Goal: Navigation & Orientation: Find specific page/section

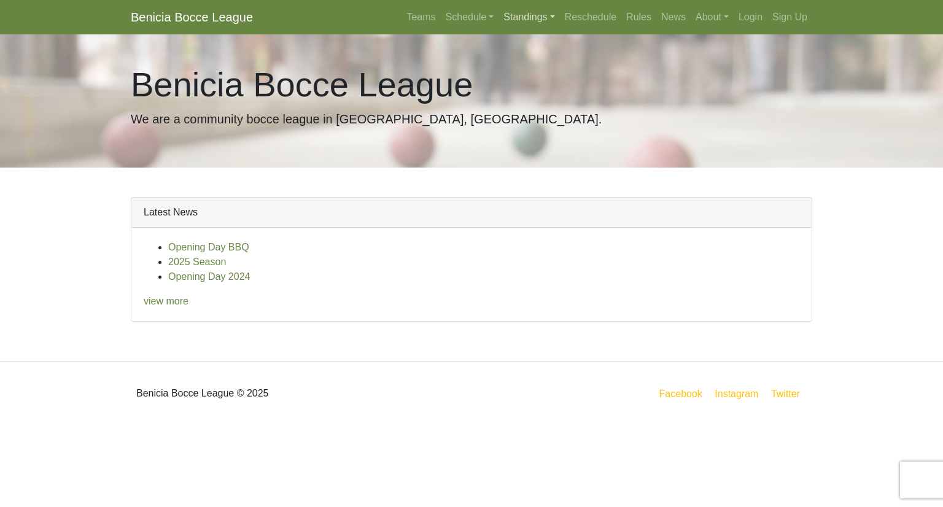
click at [526, 16] on link "Standings" at bounding box center [529, 17] width 61 height 25
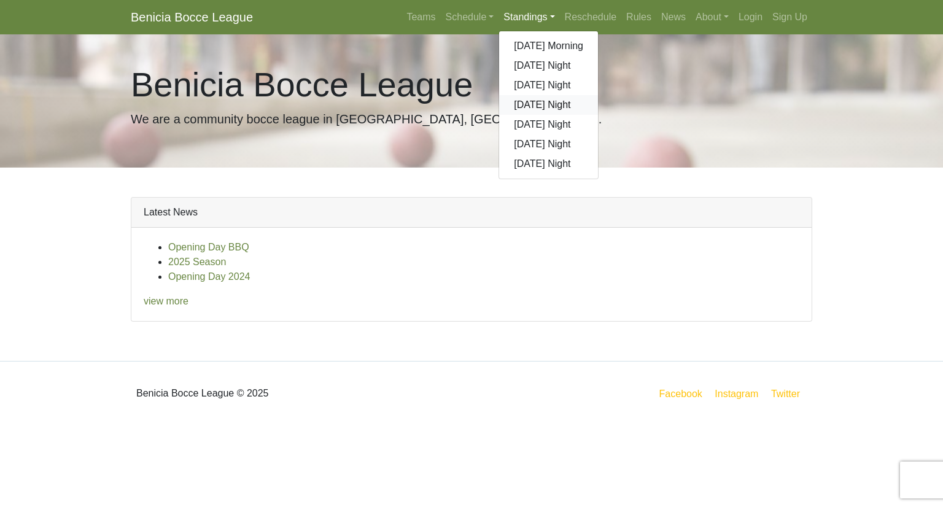
click at [545, 104] on link "[DATE] Night" at bounding box center [548, 105] width 99 height 20
